Goal: Task Accomplishment & Management: Use online tool/utility

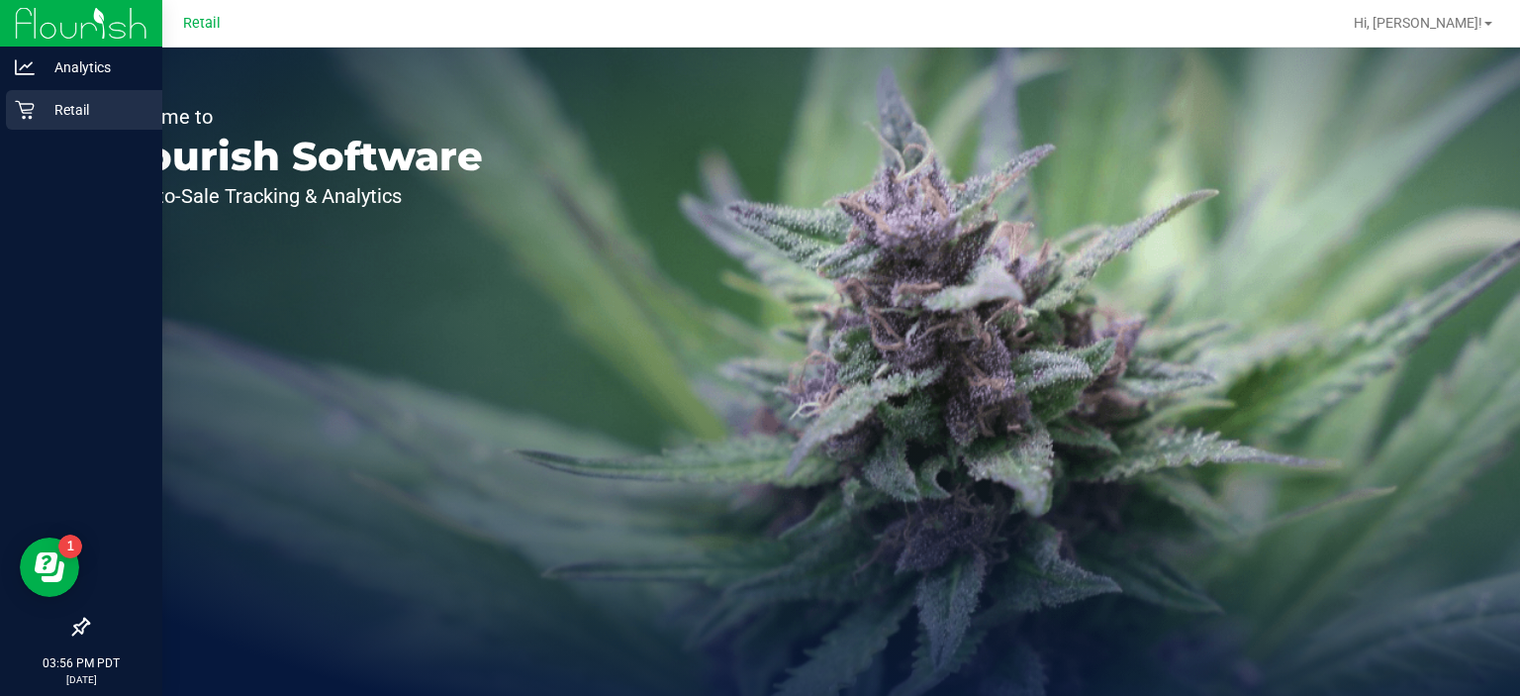
click at [23, 117] on icon at bounding box center [24, 110] width 19 height 19
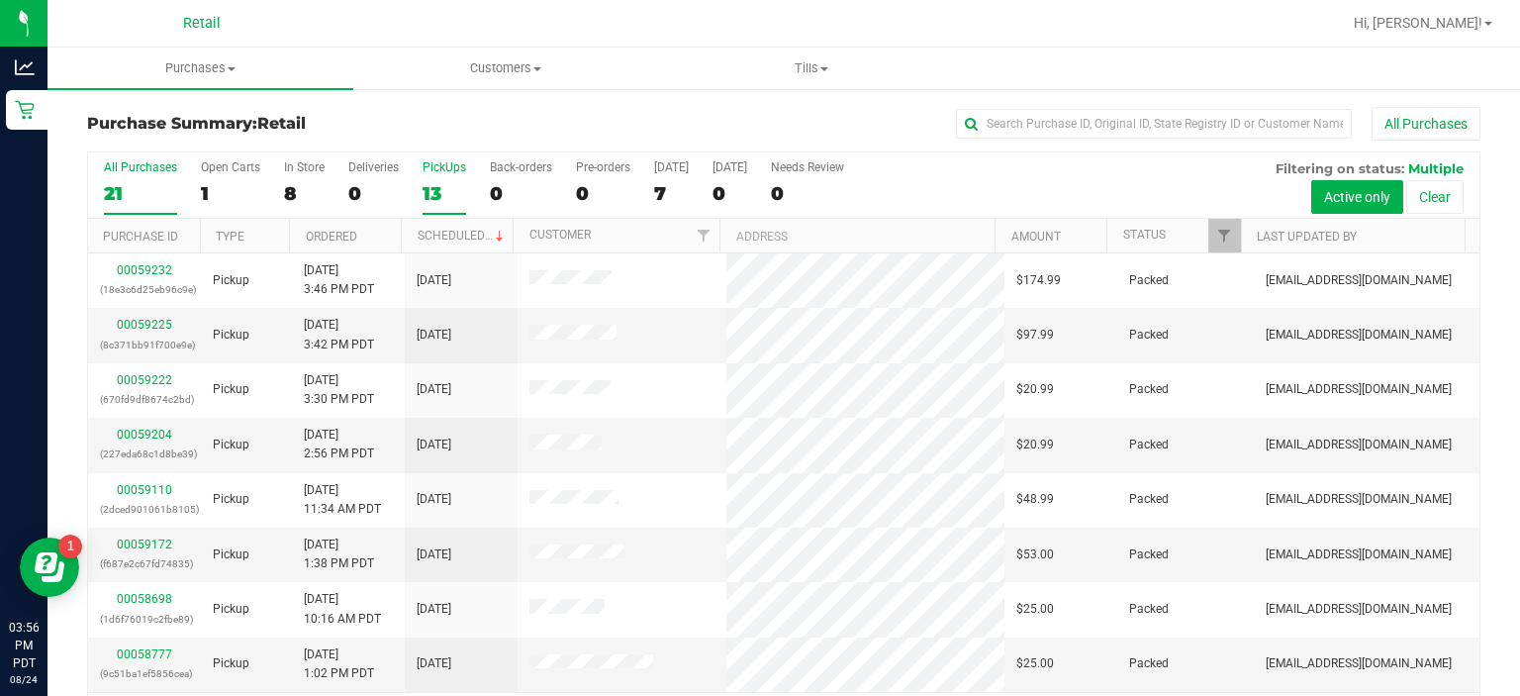
click at [435, 190] on div "13" at bounding box center [445, 193] width 44 height 23
click at [0, 0] on input "PickUps 13" at bounding box center [0, 0] width 0 height 0
click at [1144, 234] on link "Status" at bounding box center [1145, 235] width 43 height 14
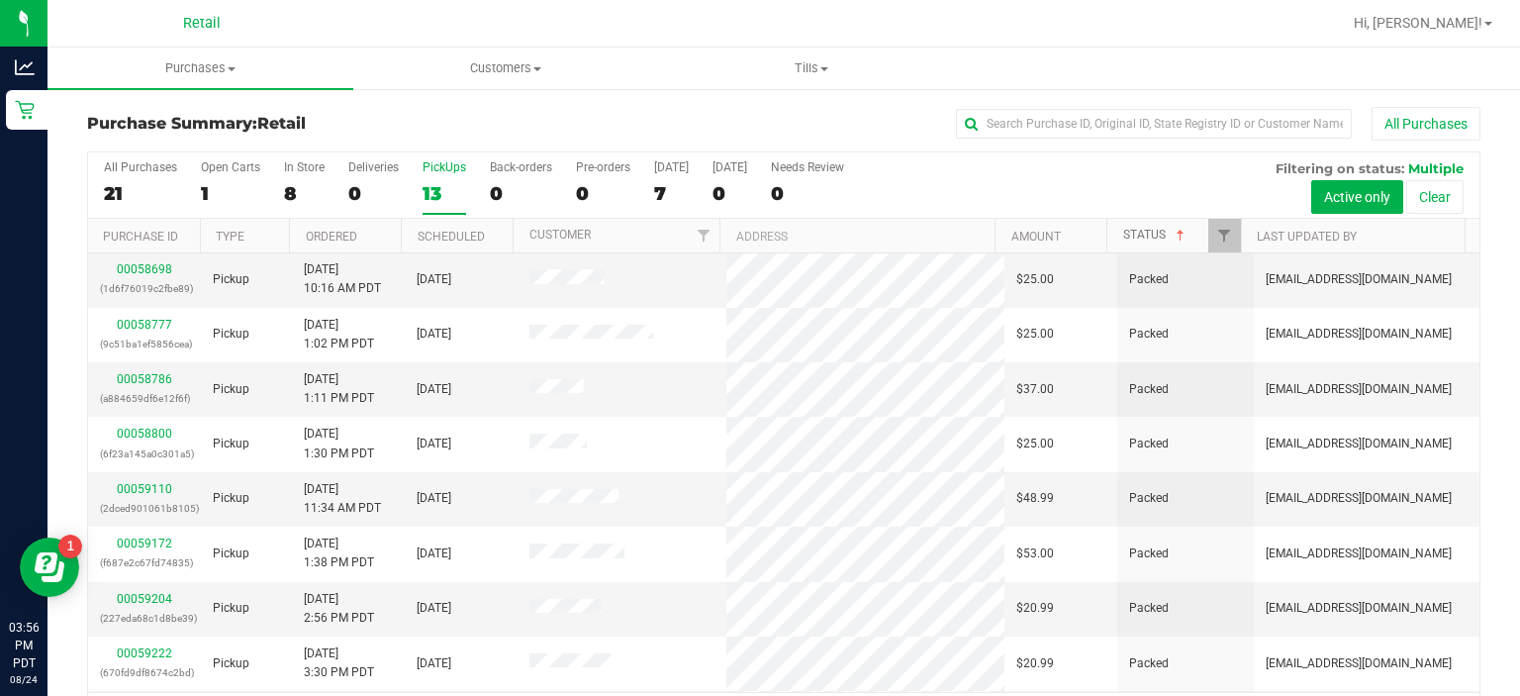
scroll to position [270, 0]
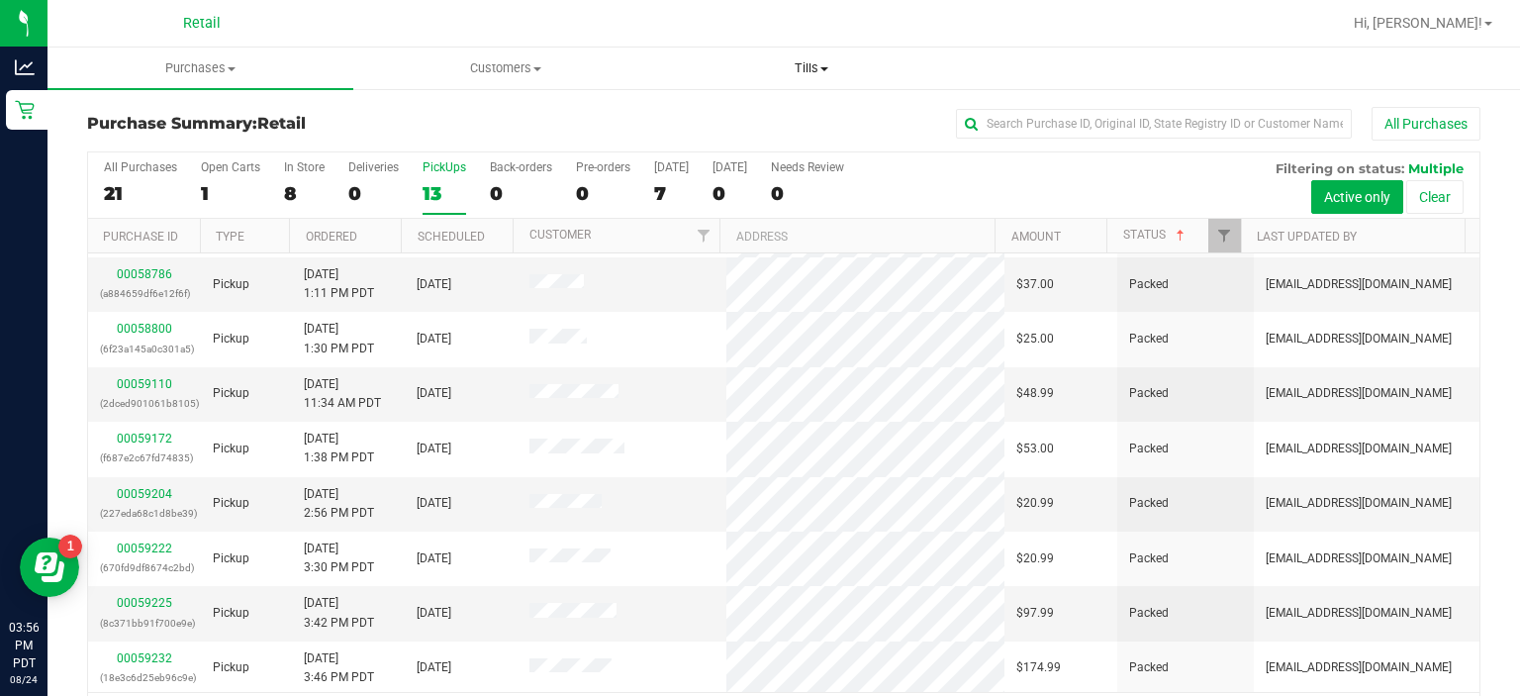
click at [809, 75] on span "Tills" at bounding box center [811, 68] width 304 height 18
click at [748, 126] on span "Manage tills" at bounding box center [725, 119] width 134 height 17
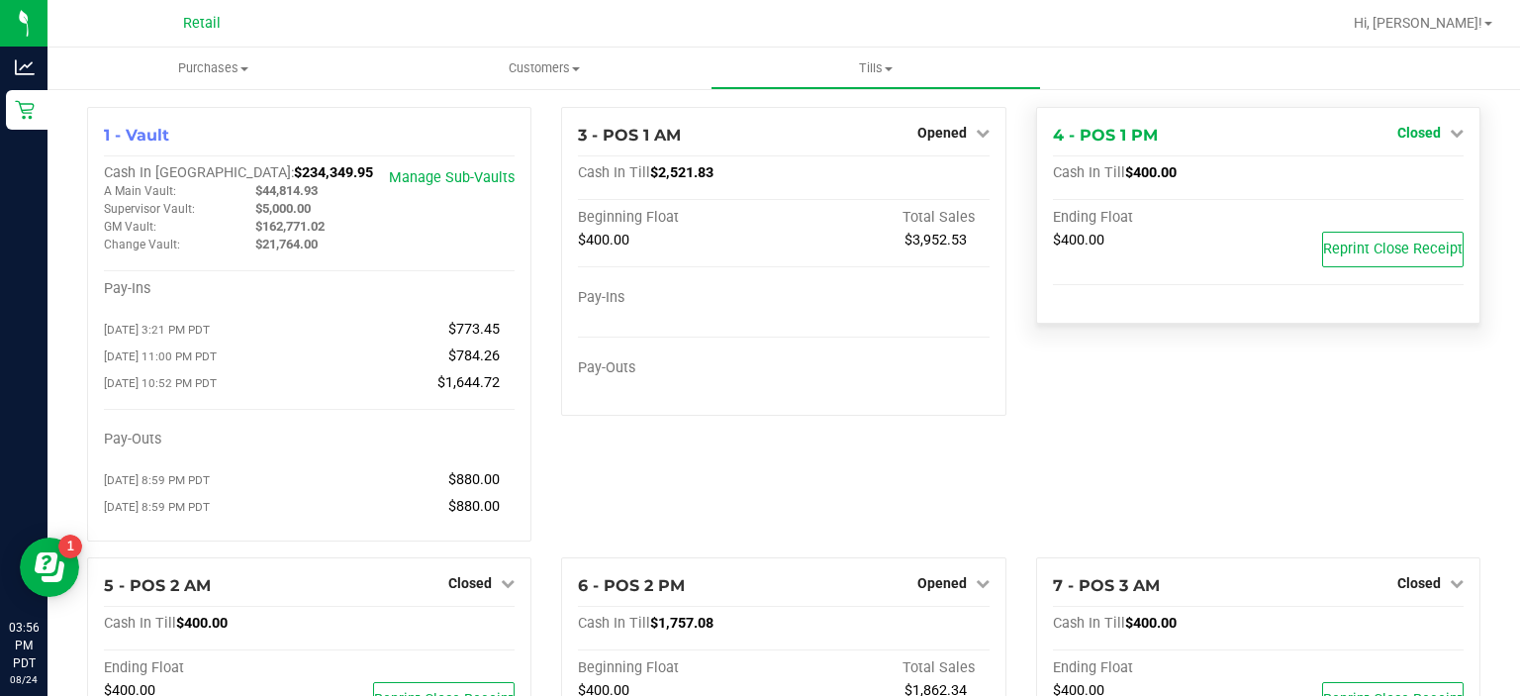
click at [1450, 135] on icon at bounding box center [1457, 133] width 14 height 14
click at [1399, 172] on link "Open Till" at bounding box center [1419, 174] width 52 height 16
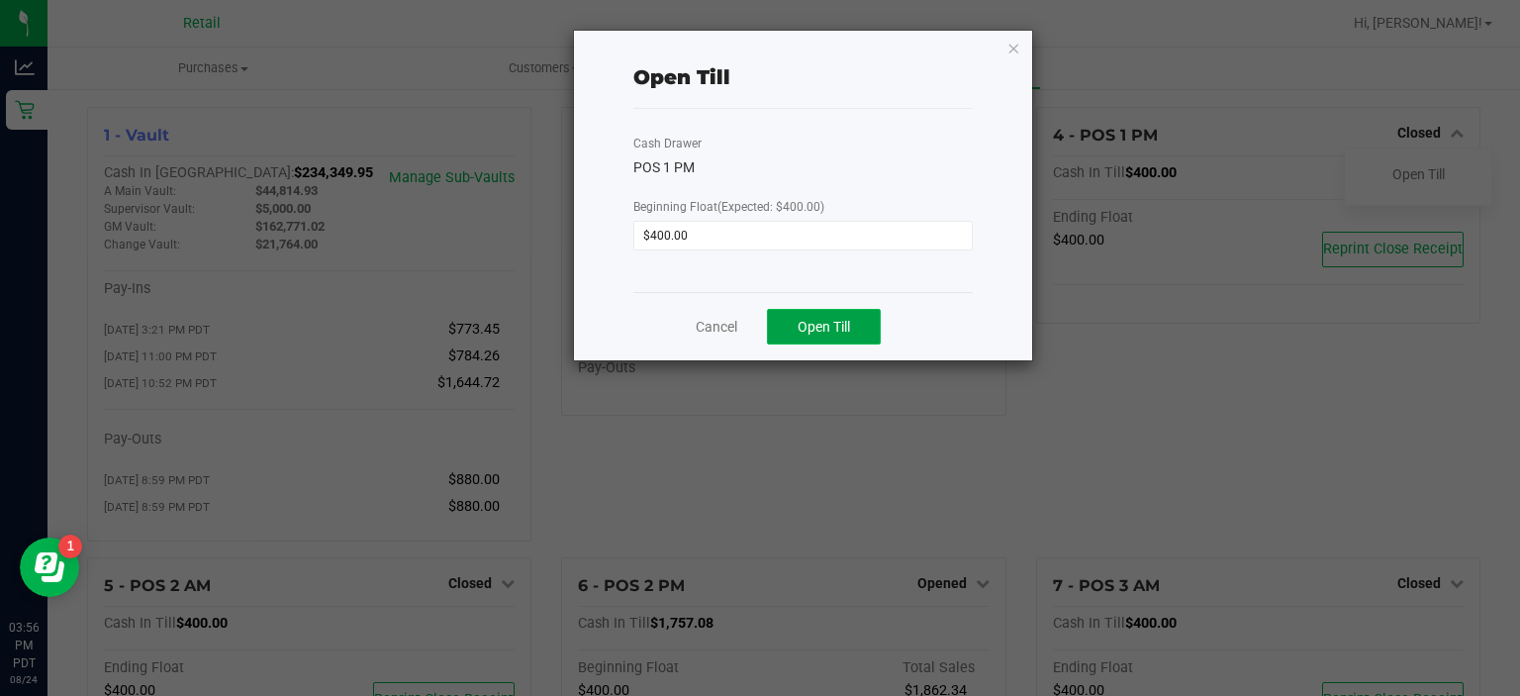
click at [867, 313] on button "Open Till" at bounding box center [824, 327] width 114 height 36
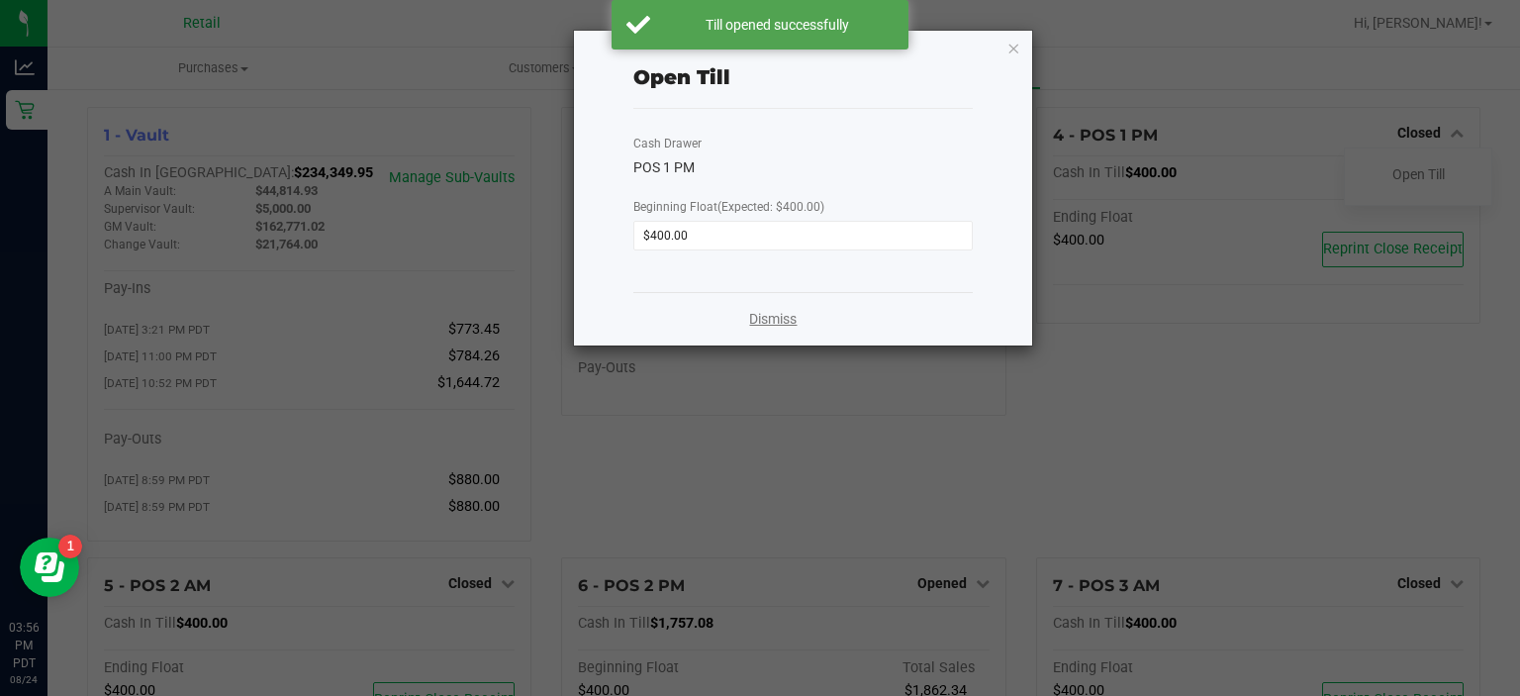
click at [782, 313] on link "Dismiss" at bounding box center [773, 319] width 48 height 21
